Goal: Transaction & Acquisition: Purchase product/service

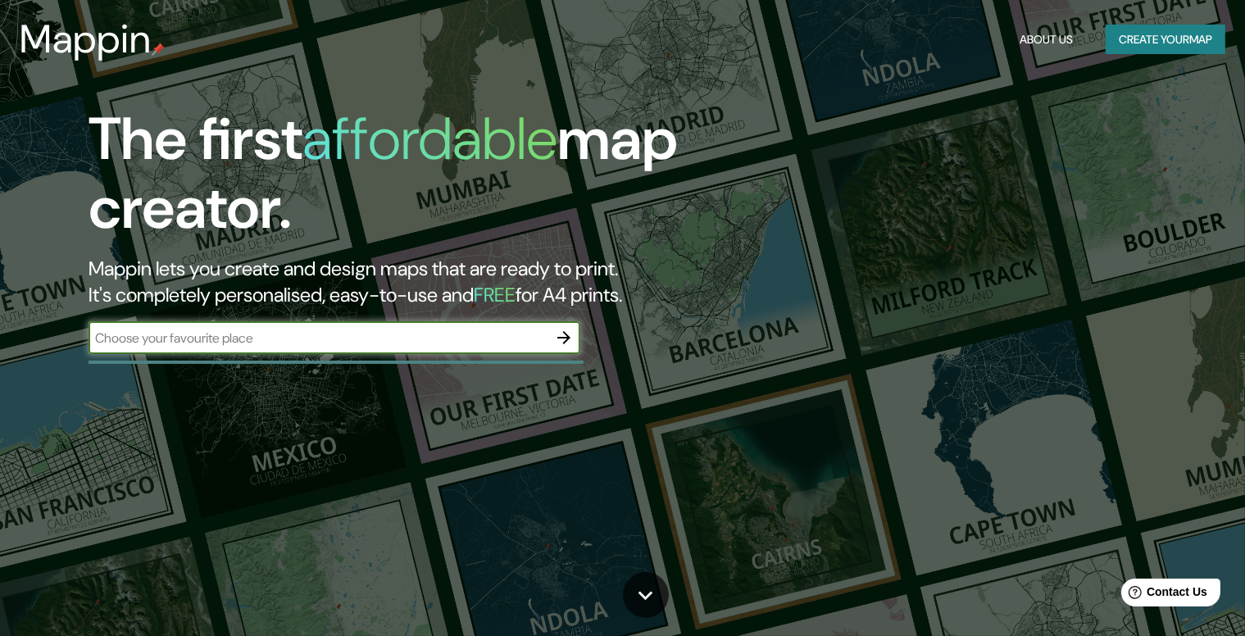
click at [393, 339] on input "text" at bounding box center [318, 338] width 459 height 19
type input "castell palafolls"
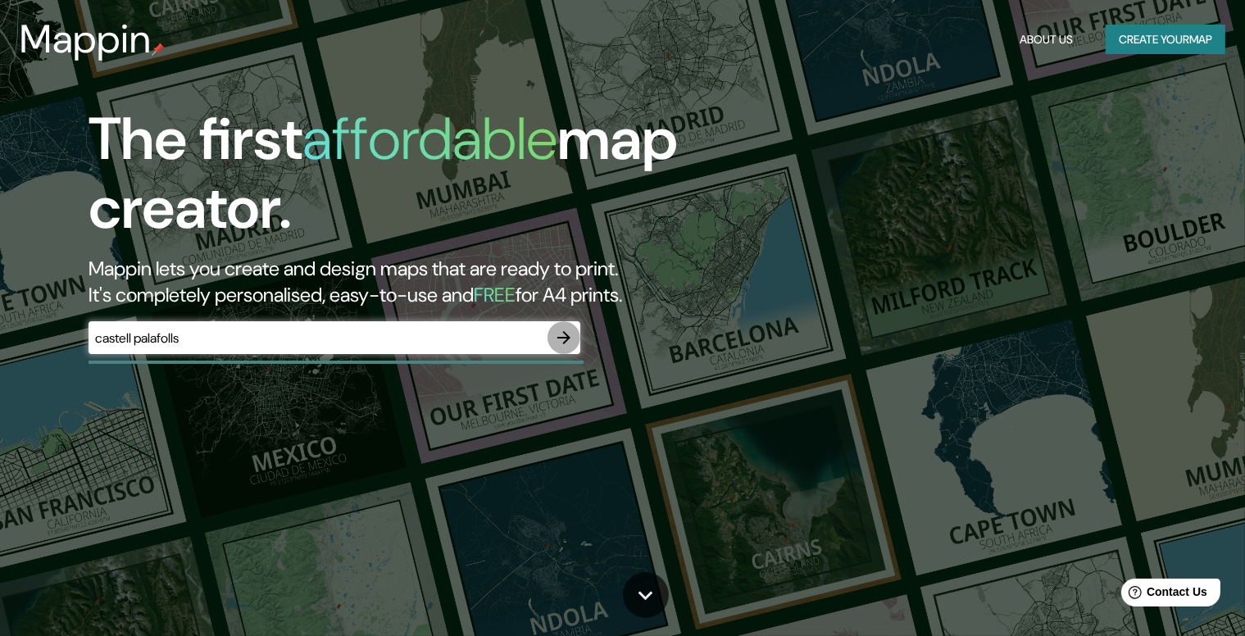
click at [564, 334] on icon "button" at bounding box center [563, 337] width 13 height 13
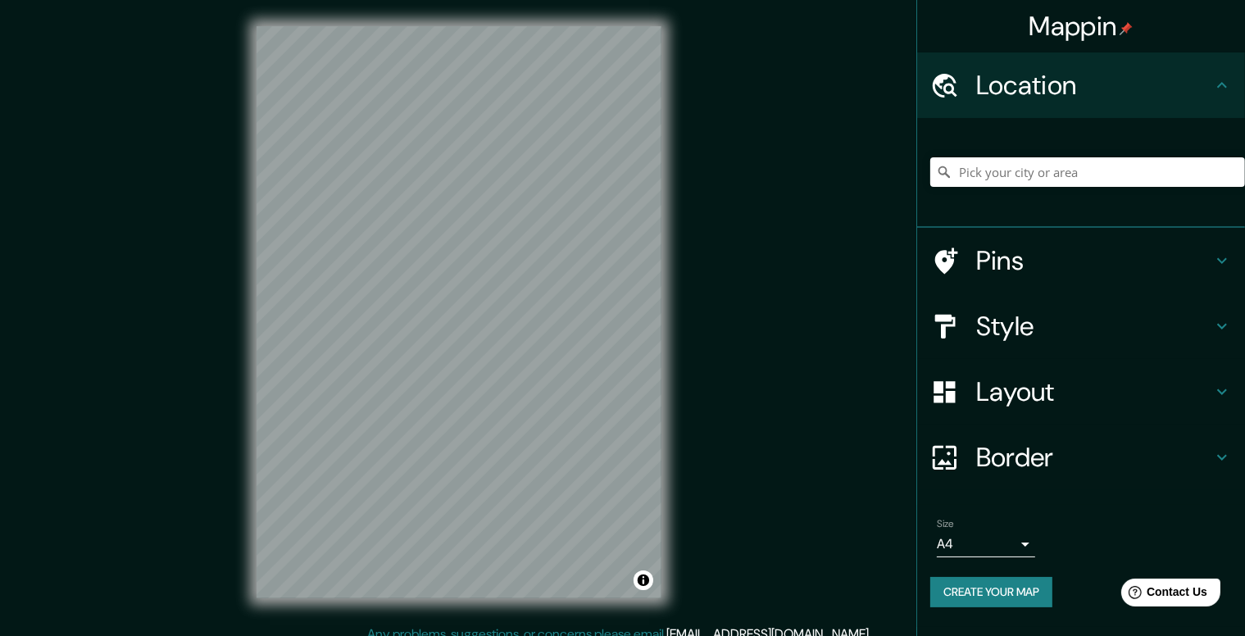
click at [1086, 264] on h4 "Pins" at bounding box center [1094, 260] width 236 height 33
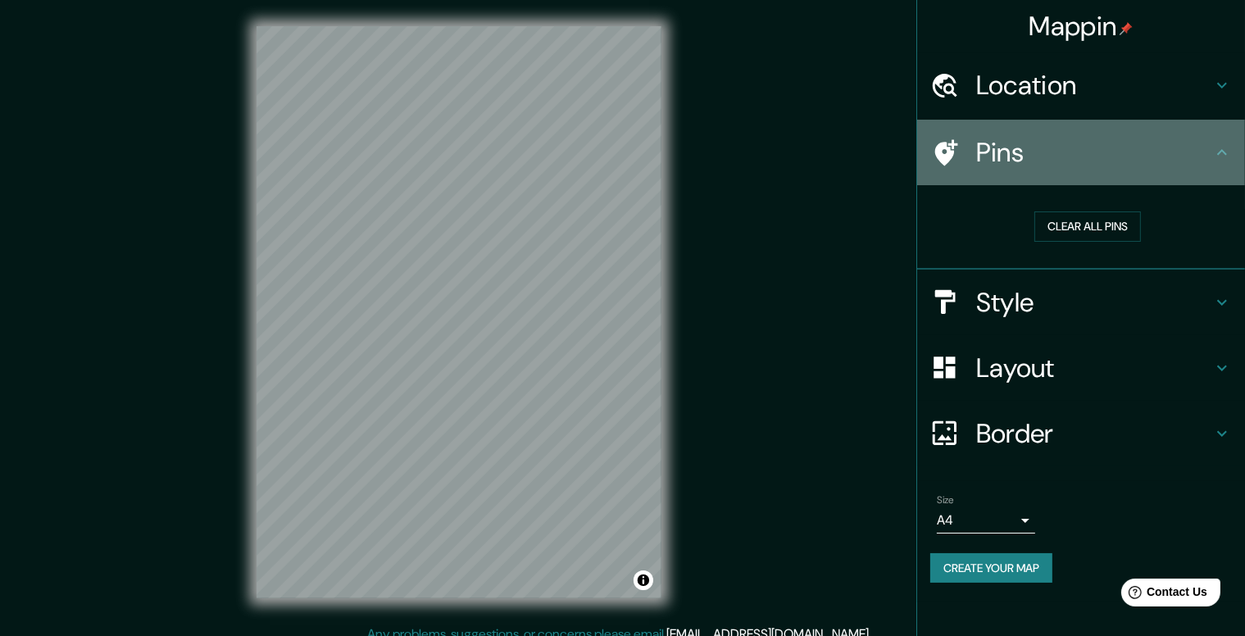
click at [1165, 158] on h4 "Pins" at bounding box center [1094, 152] width 236 height 33
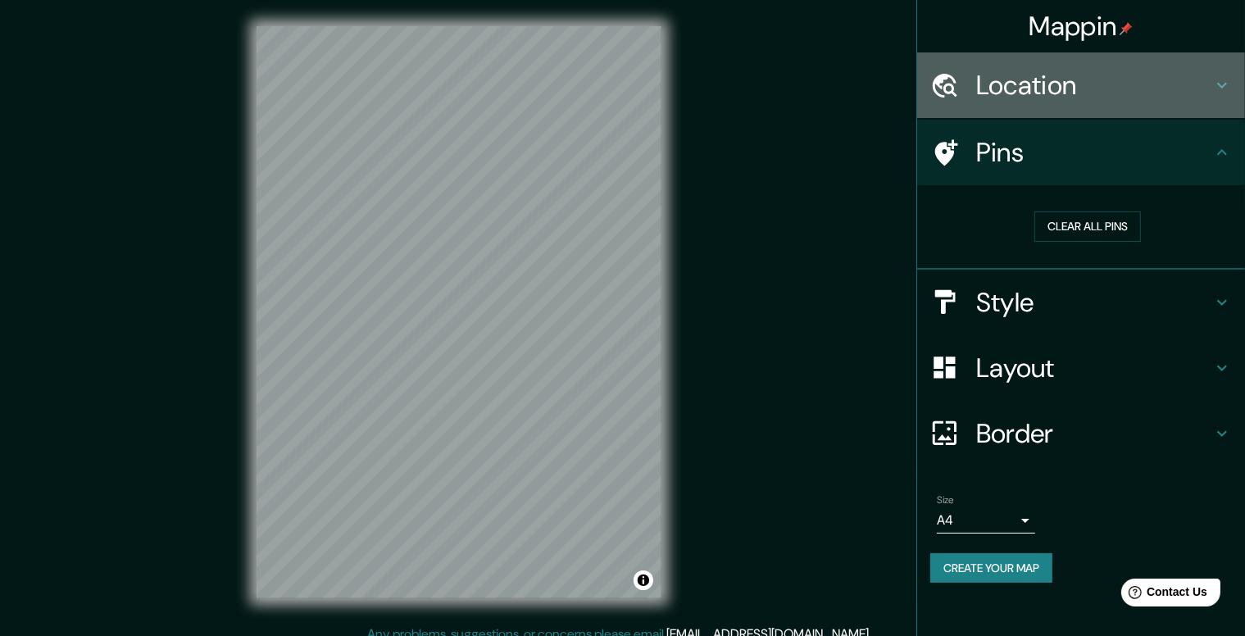
click at [1145, 102] on div "Location" at bounding box center [1081, 85] width 328 height 66
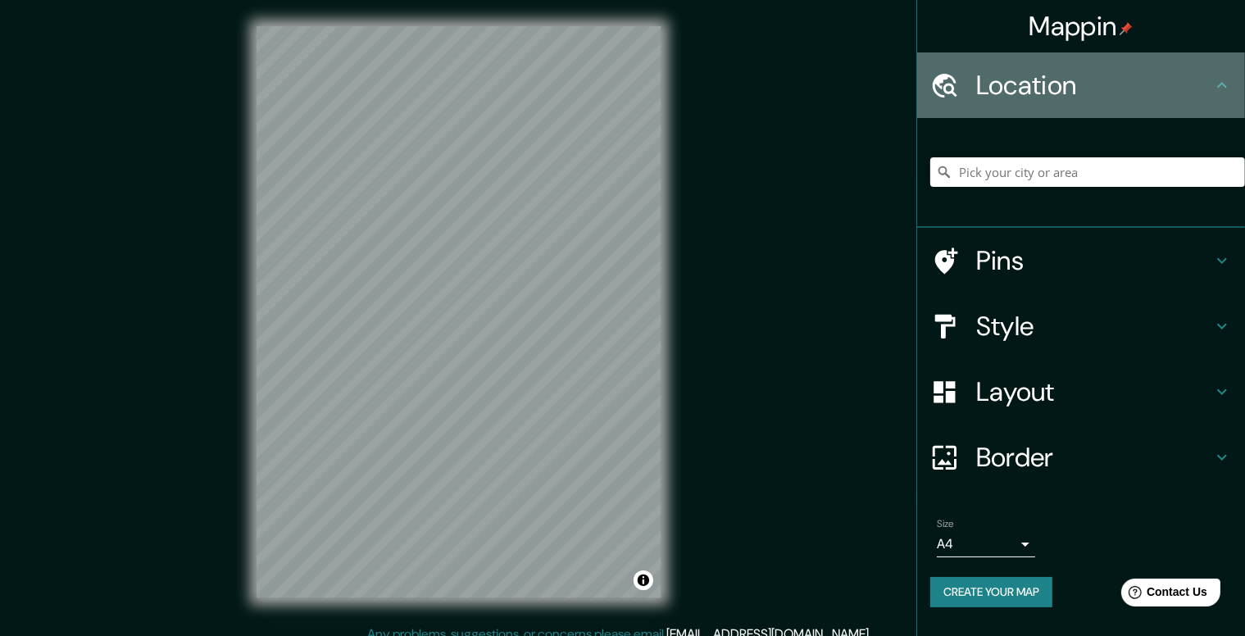
click at [1089, 99] on h4 "Location" at bounding box center [1094, 85] width 236 height 33
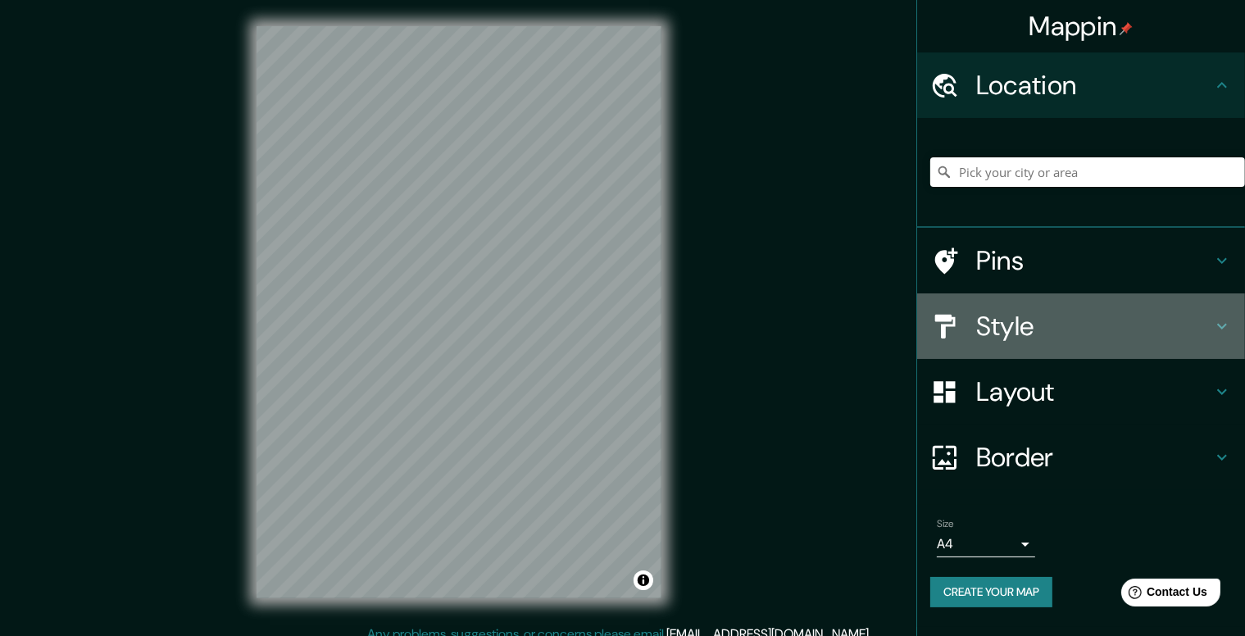
click at [1061, 334] on h4 "Style" at bounding box center [1094, 326] width 236 height 33
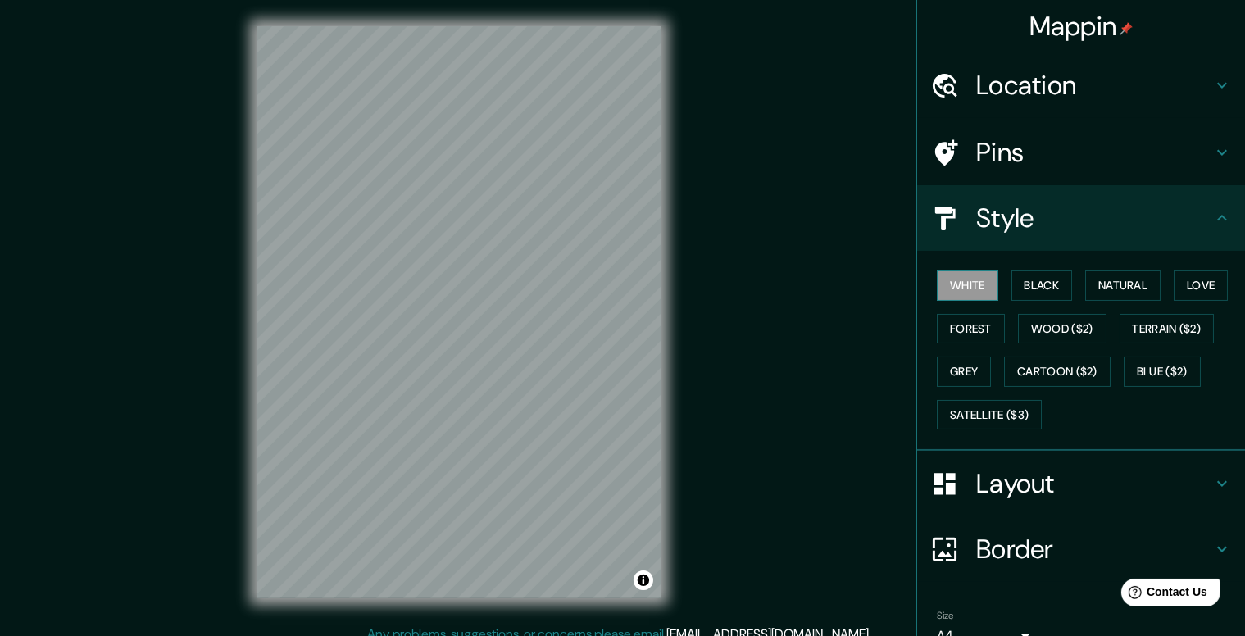
click at [971, 286] on button "White" at bounding box center [967, 286] width 61 height 30
click at [1037, 287] on button "Black" at bounding box center [1042, 286] width 61 height 30
click at [1112, 297] on button "Natural" at bounding box center [1122, 286] width 75 height 30
click at [971, 335] on button "Forest" at bounding box center [971, 329] width 68 height 30
click at [1041, 330] on button "Wood ($2)" at bounding box center [1062, 329] width 89 height 30
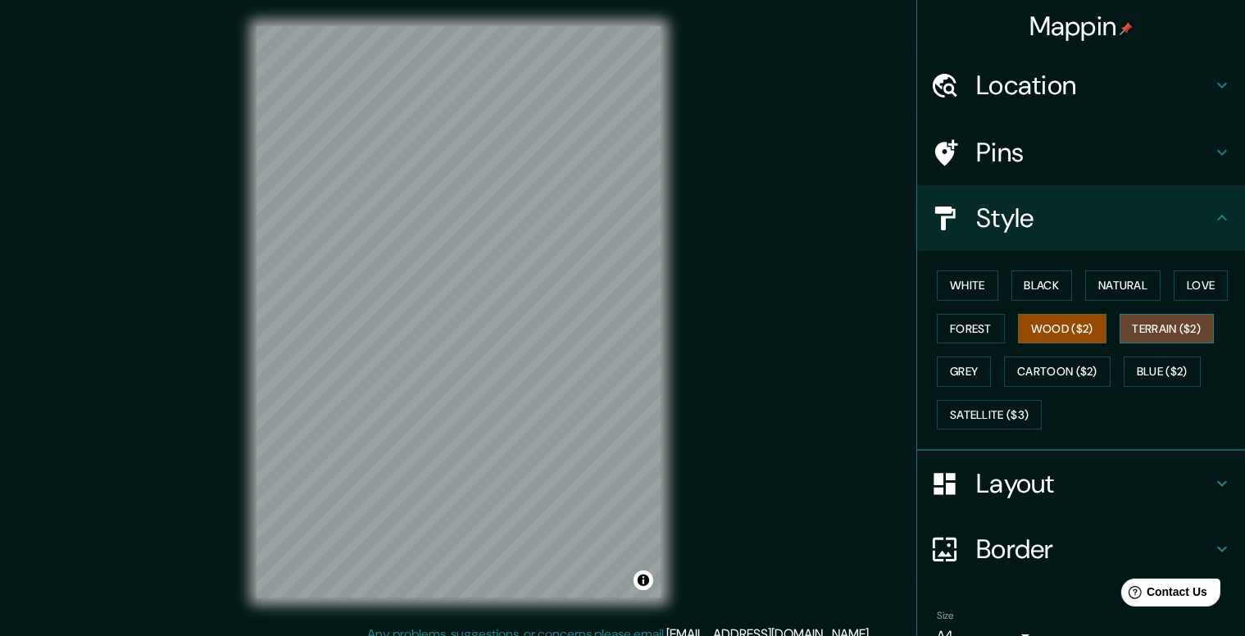
click at [1139, 325] on button "Terrain ($2)" at bounding box center [1167, 329] width 95 height 30
click at [1189, 285] on button "Love" at bounding box center [1201, 286] width 54 height 30
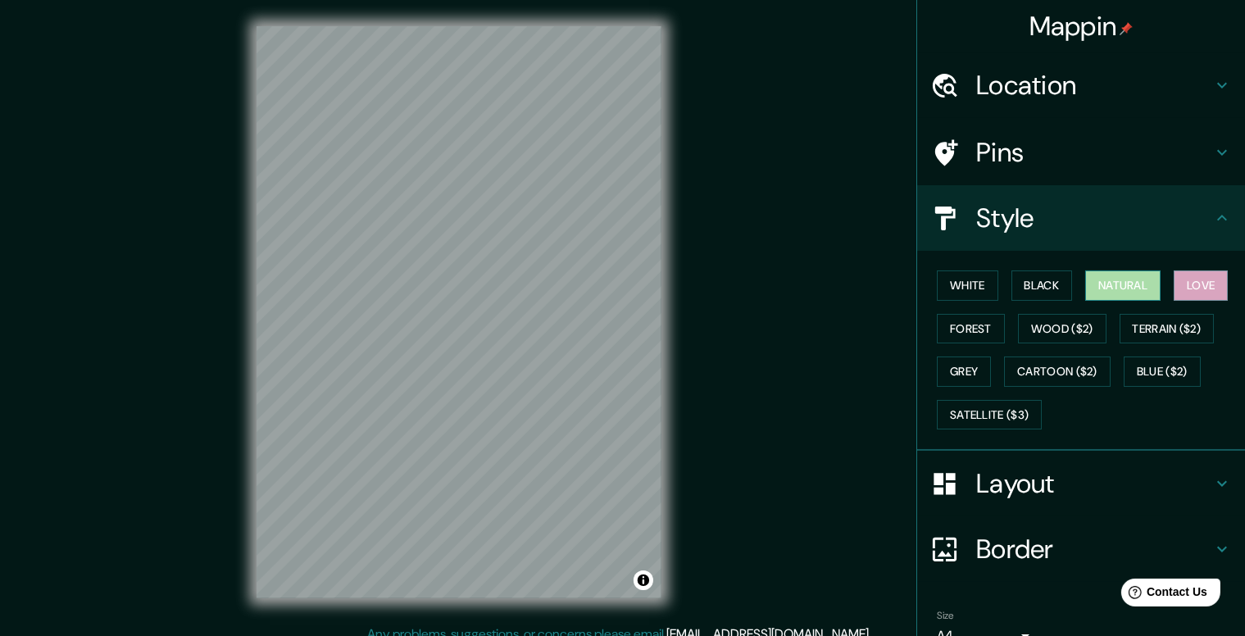
click at [1112, 285] on button "Natural" at bounding box center [1122, 286] width 75 height 30
click at [1053, 289] on button "Black" at bounding box center [1042, 286] width 61 height 30
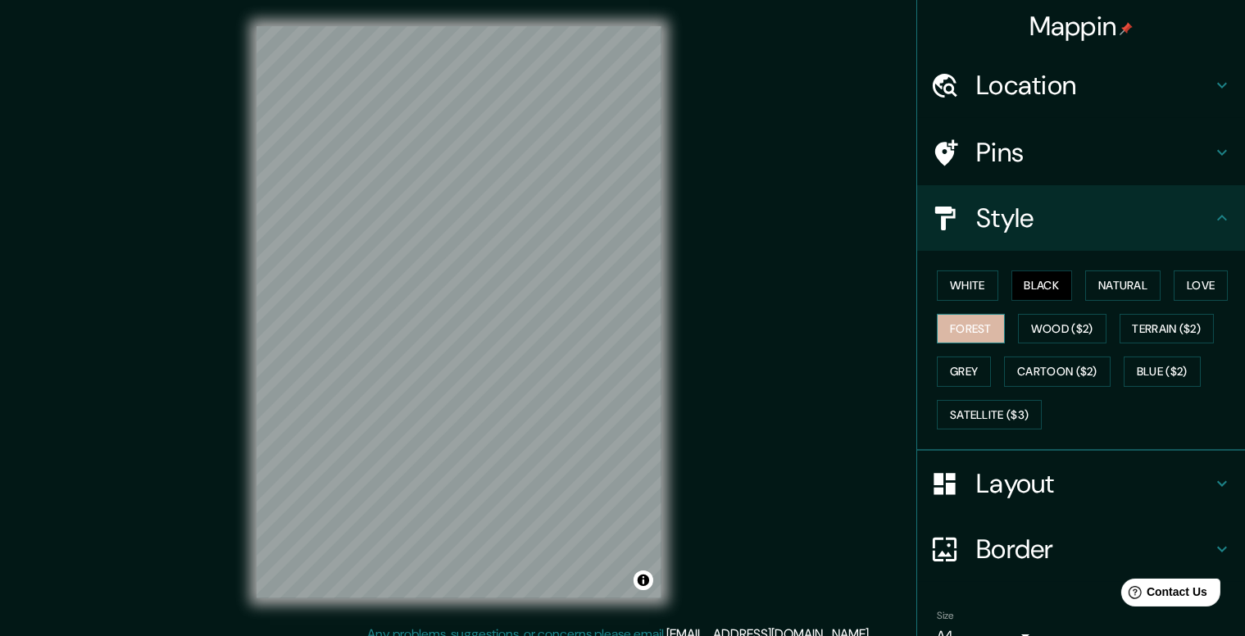
click at [969, 325] on button "Forest" at bounding box center [971, 329] width 68 height 30
click at [1121, 296] on button "Natural" at bounding box center [1122, 286] width 75 height 30
click at [1054, 480] on h4 "Layout" at bounding box center [1094, 483] width 236 height 33
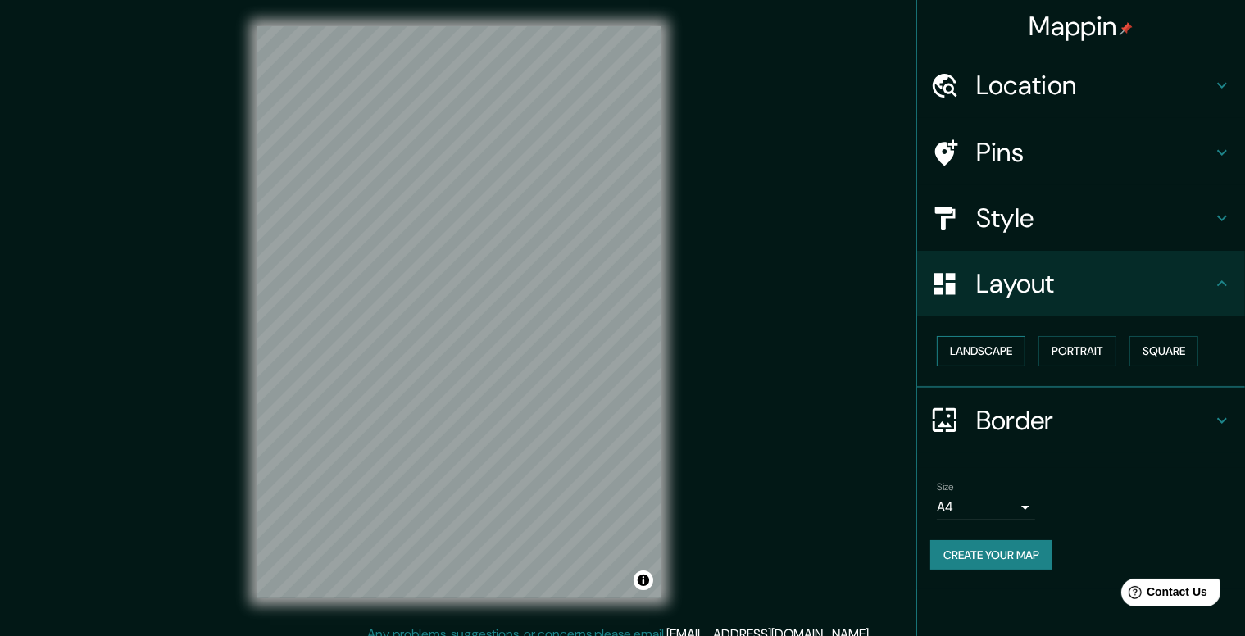
click at [993, 354] on button "Landscape" at bounding box center [981, 351] width 89 height 30
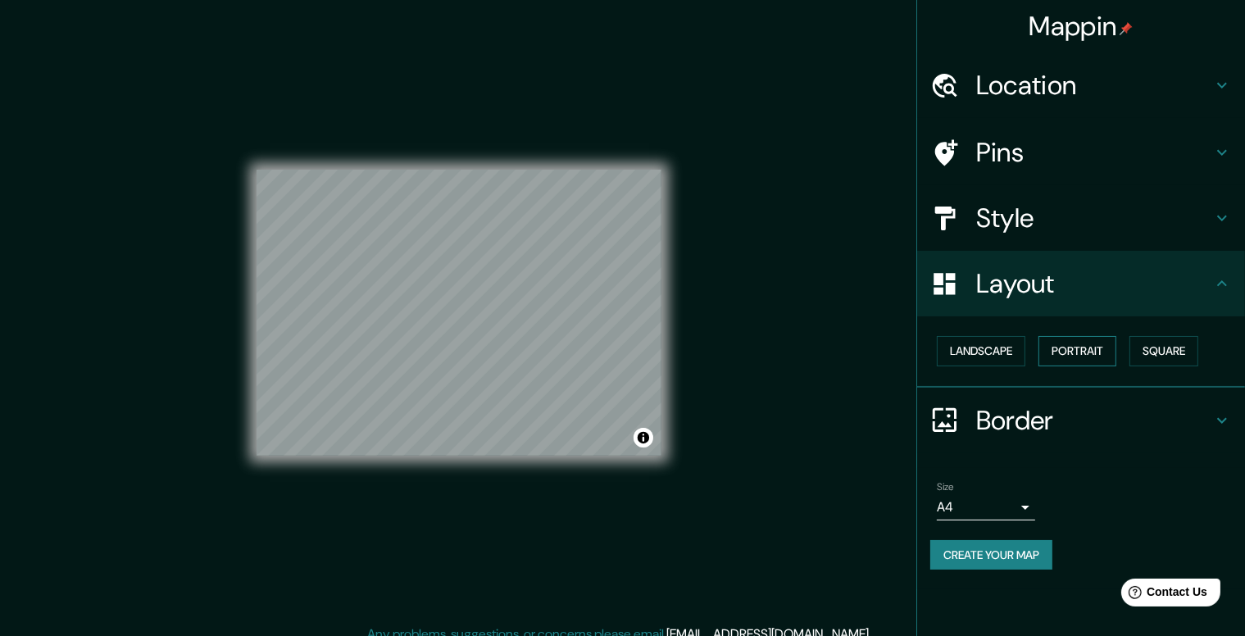
click at [1111, 352] on button "Portrait" at bounding box center [1078, 351] width 78 height 30
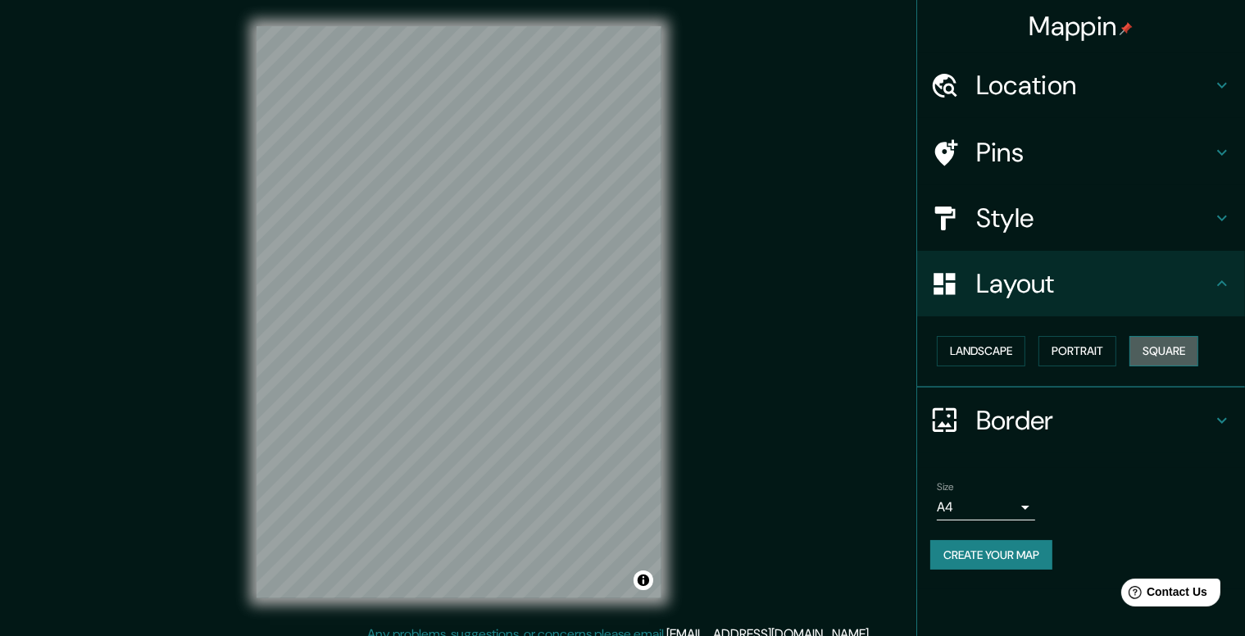
click at [1189, 342] on button "Square" at bounding box center [1164, 351] width 69 height 30
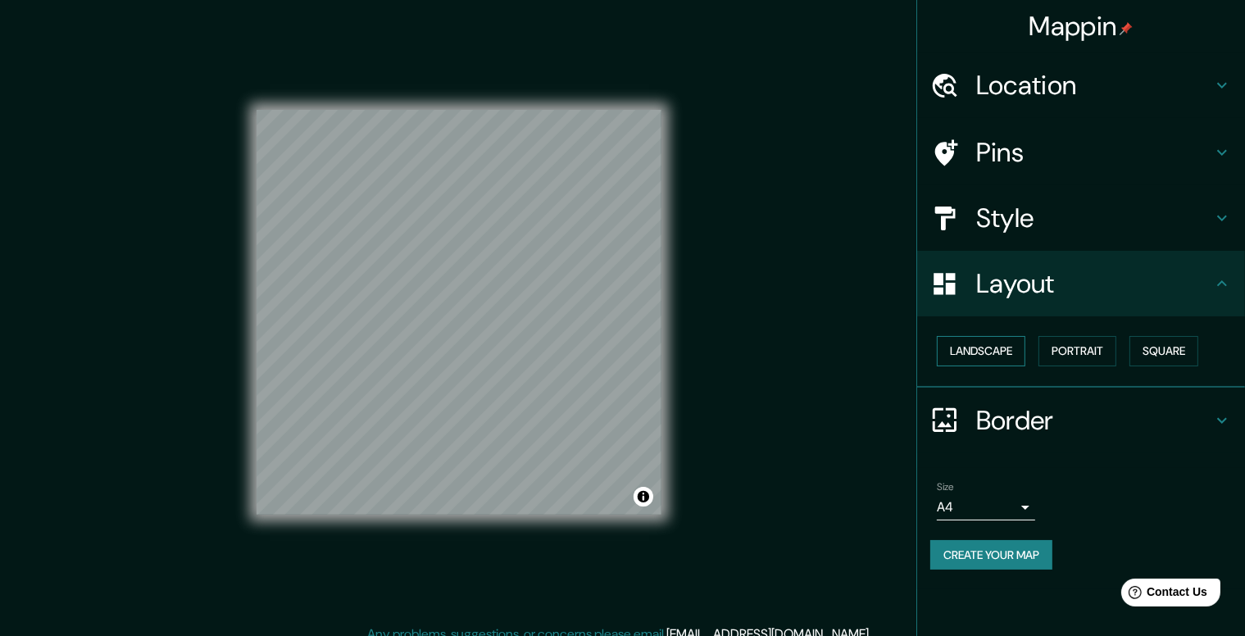
click at [1003, 344] on button "Landscape" at bounding box center [981, 351] width 89 height 30
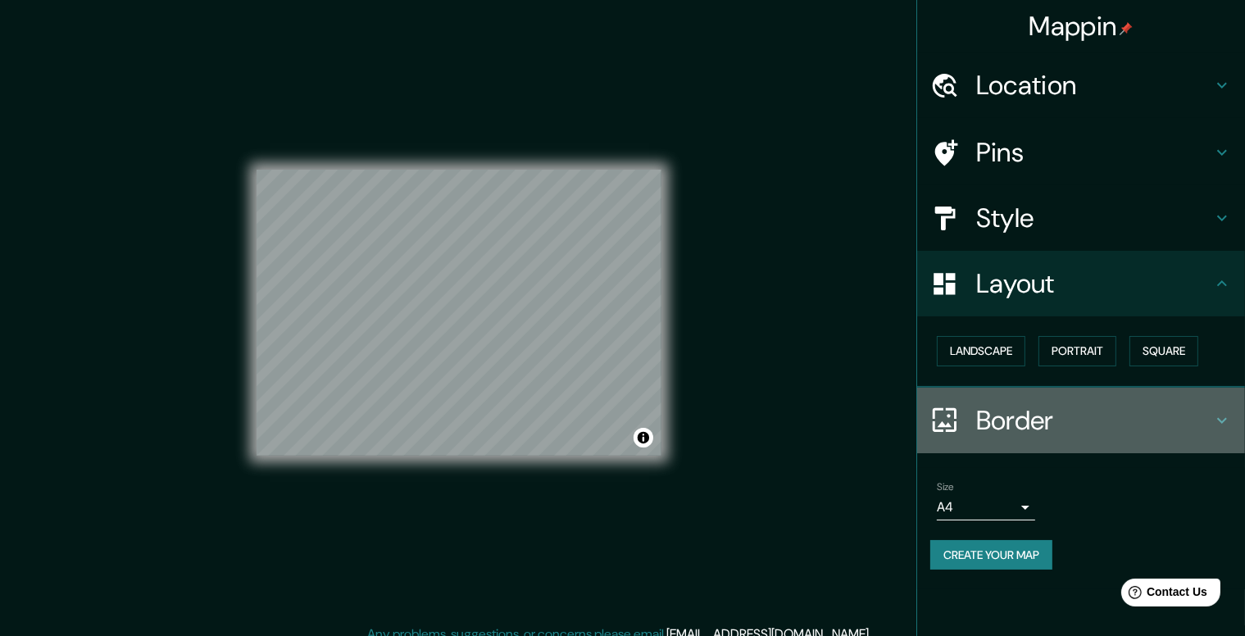
click at [1020, 416] on h4 "Border" at bounding box center [1094, 420] width 236 height 33
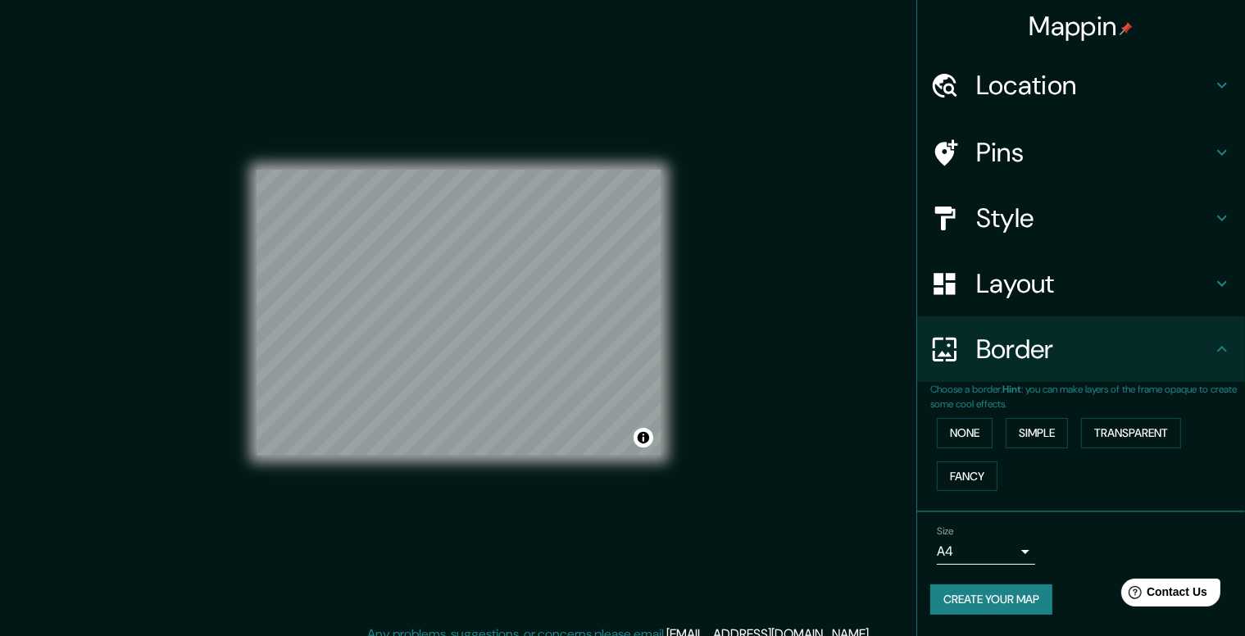
scroll to position [15, 0]
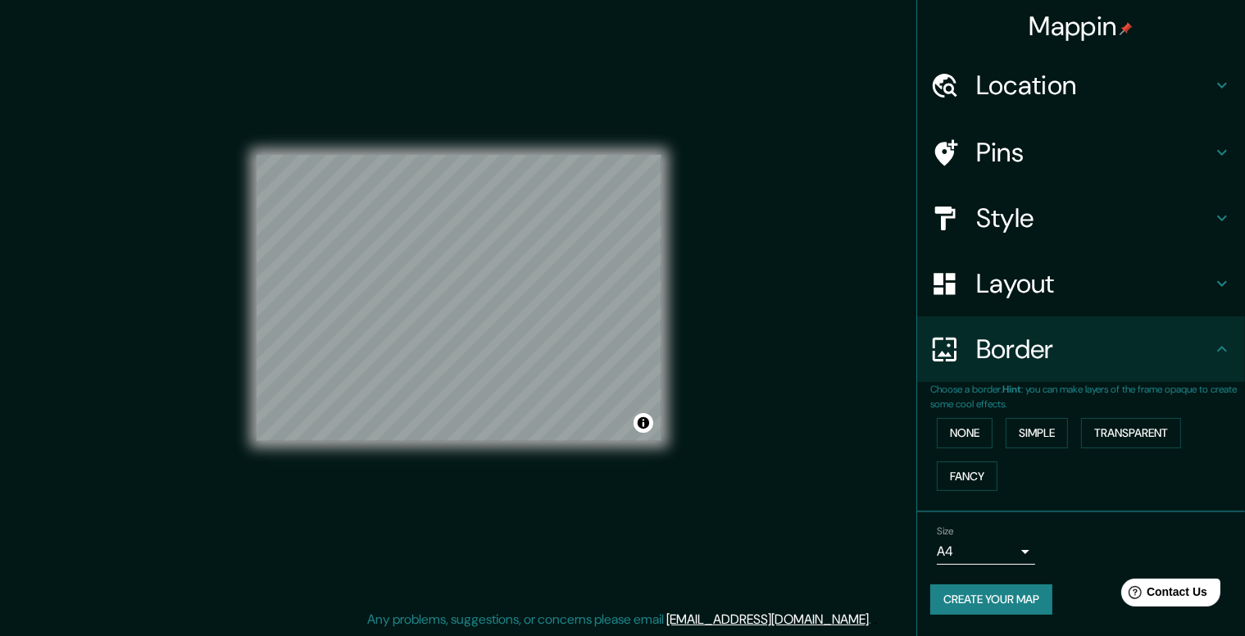
click at [1016, 558] on body "Mappin Location Pins Style Layout Border Choose a border. Hint : you can make l…" at bounding box center [622, 303] width 1245 height 636
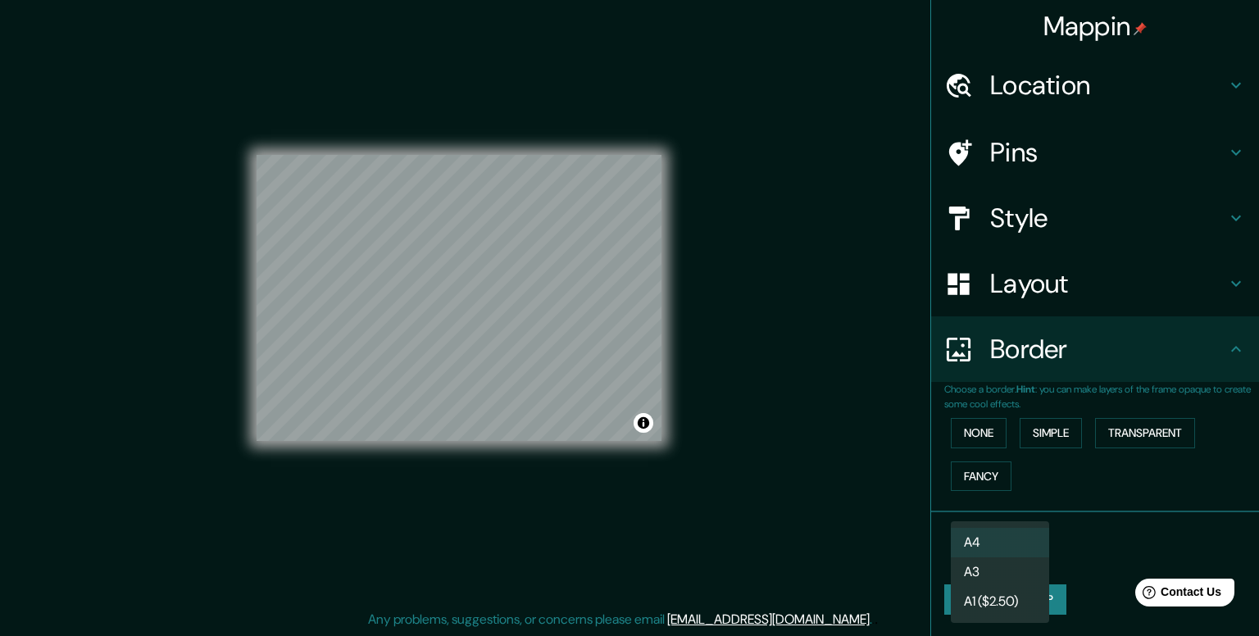
click at [1001, 580] on li "A3" at bounding box center [1000, 572] width 98 height 30
type input "a4"
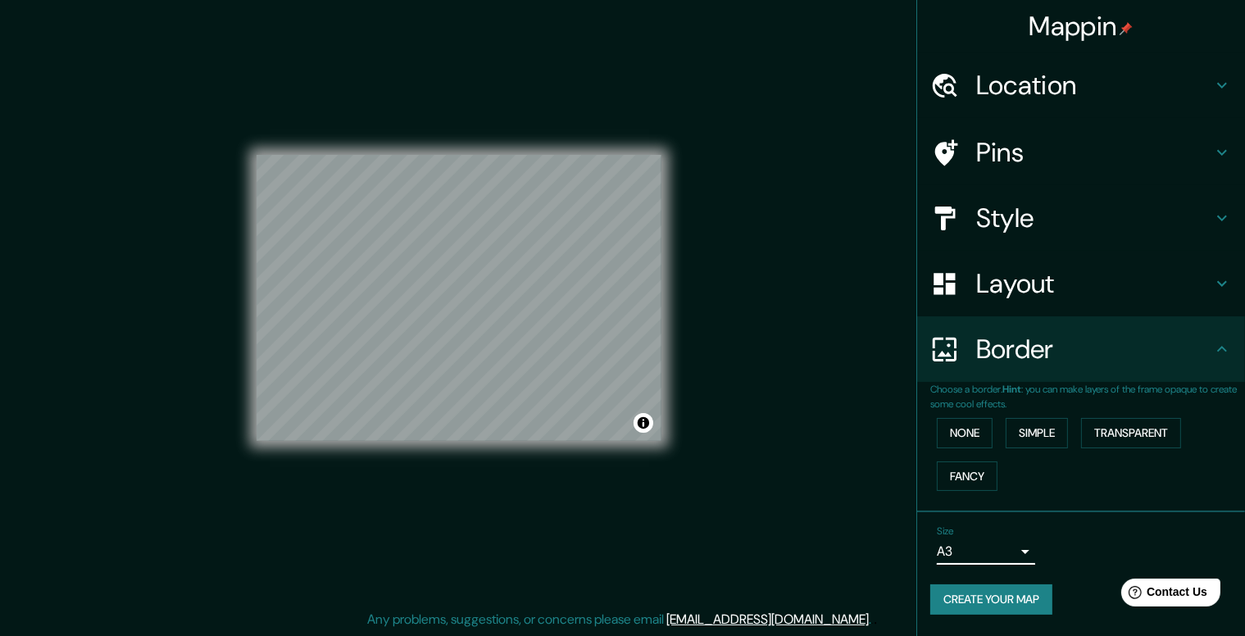
click at [1062, 204] on h4 "Style" at bounding box center [1094, 218] width 236 height 33
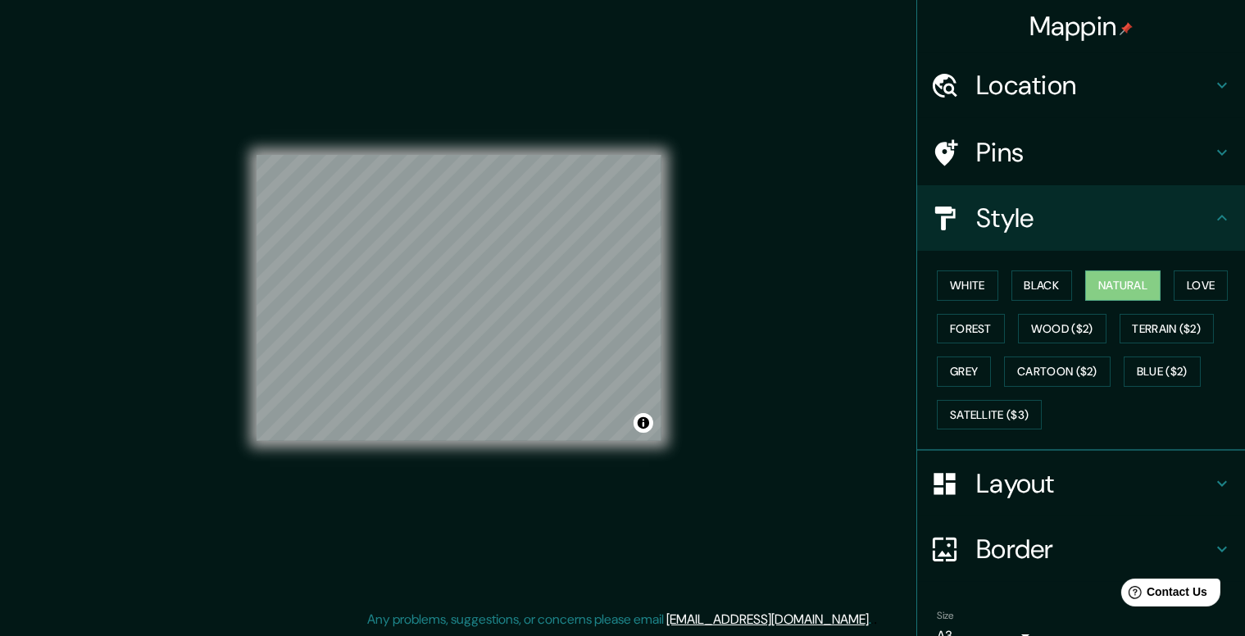
click at [1020, 148] on h4 "Pins" at bounding box center [1094, 152] width 236 height 33
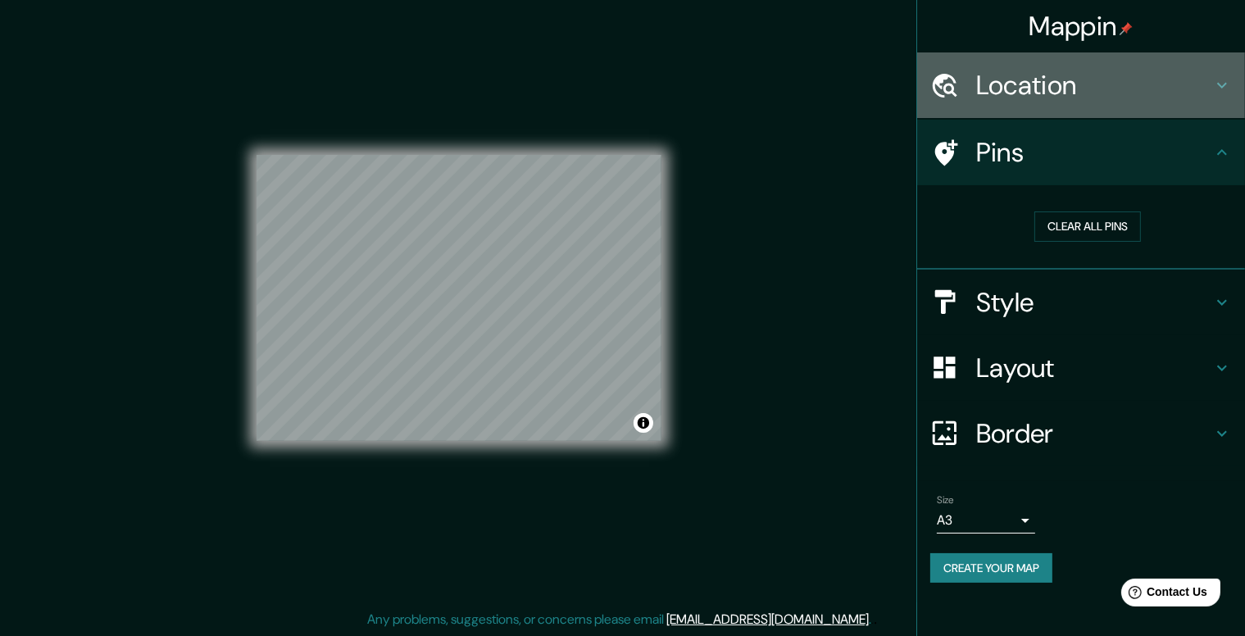
click at [1078, 77] on h4 "Location" at bounding box center [1094, 85] width 236 height 33
